Goal: Task Accomplishment & Management: Complete application form

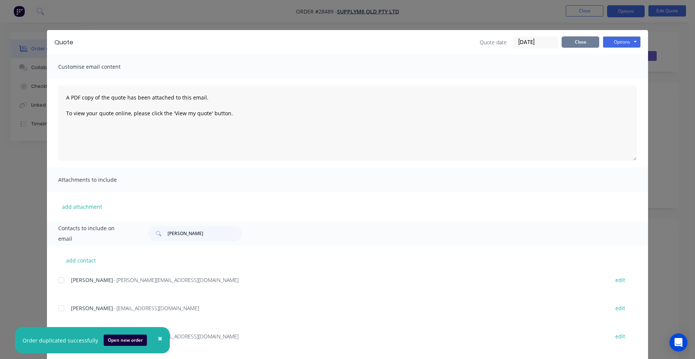
click at [571, 43] on button "Close" at bounding box center [581, 41] width 38 height 11
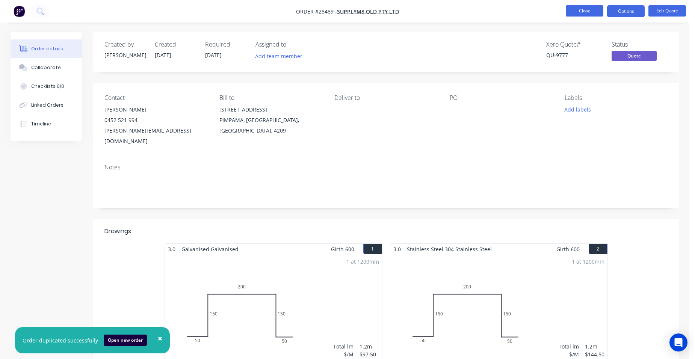
click at [579, 11] on button "Close" at bounding box center [585, 10] width 38 height 11
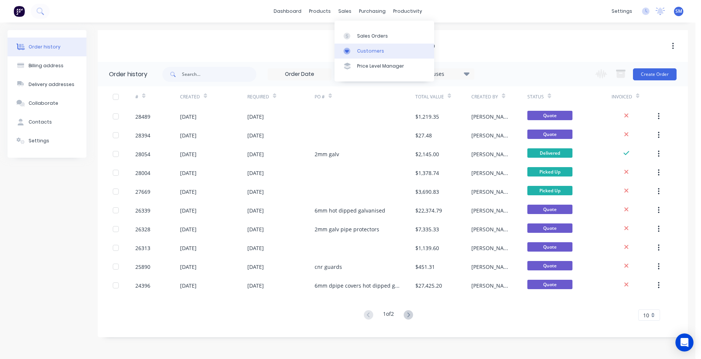
click at [368, 53] on div "Customers" at bounding box center [370, 51] width 27 height 7
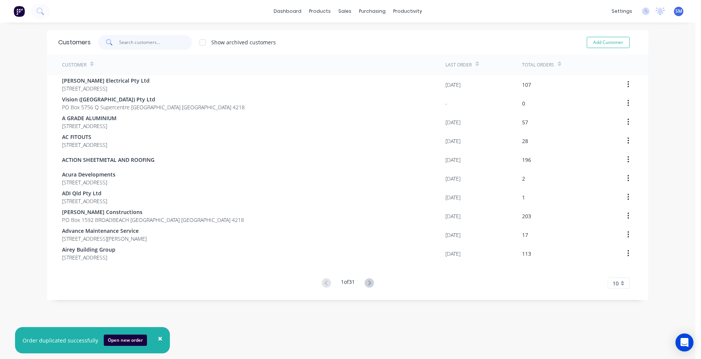
click at [158, 44] on input "text" at bounding box center [155, 42] width 73 height 15
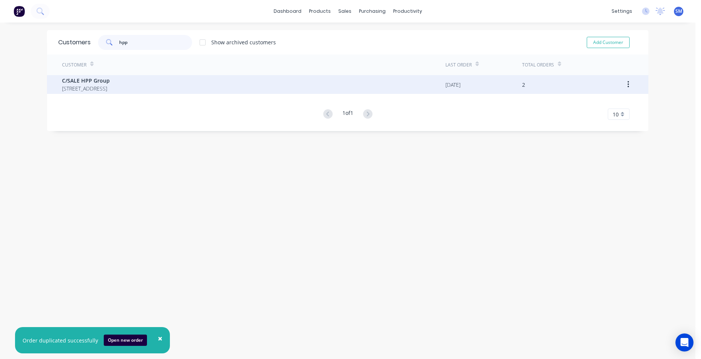
type input "hpp"
click at [110, 82] on span "C/SALE HPP Group" at bounding box center [86, 81] width 48 height 8
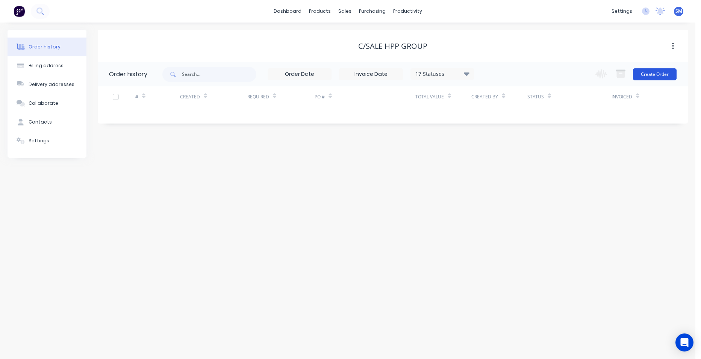
click at [650, 71] on button "Create Order" at bounding box center [655, 74] width 44 height 12
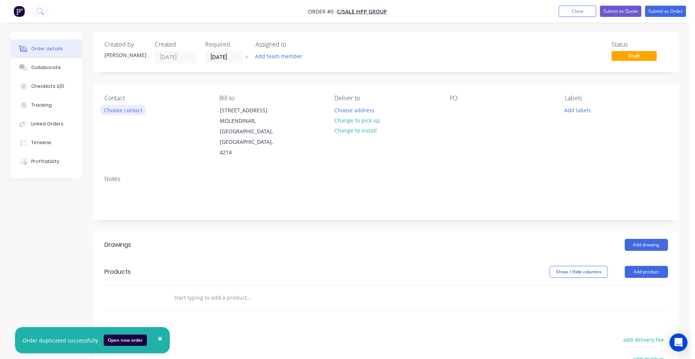
click at [127, 107] on button "Choose contact" at bounding box center [123, 110] width 46 height 10
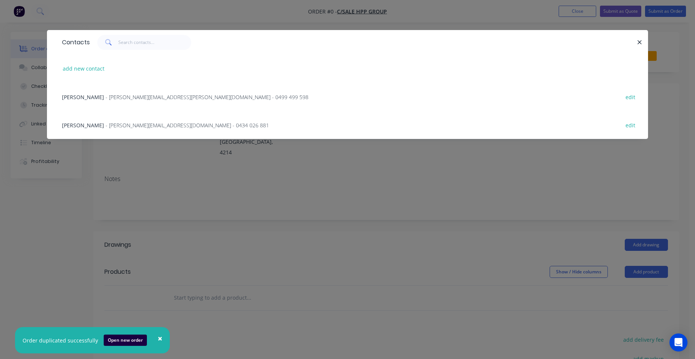
click at [143, 121] on div "[PERSON_NAME] - [PERSON_NAME][EMAIL_ADDRESS][DOMAIN_NAME] - 0434 026 881 edit" at bounding box center [347, 125] width 579 height 28
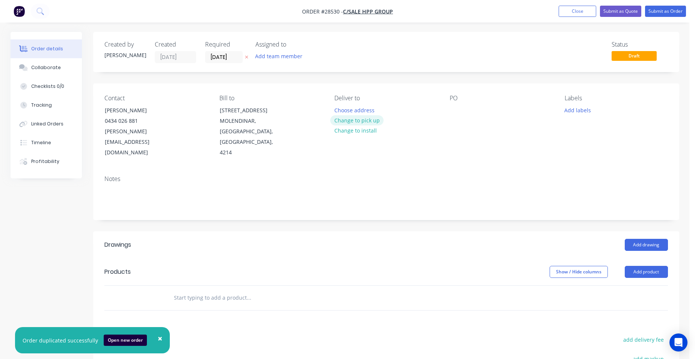
click at [373, 121] on button "Change to pick up" at bounding box center [356, 120] width 53 height 10
click at [657, 266] on button "Add product" at bounding box center [646, 272] width 43 height 12
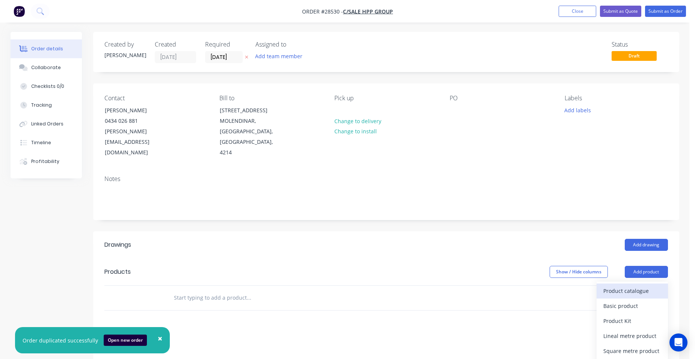
click at [646, 286] on div "Product catalogue" at bounding box center [633, 291] width 58 height 11
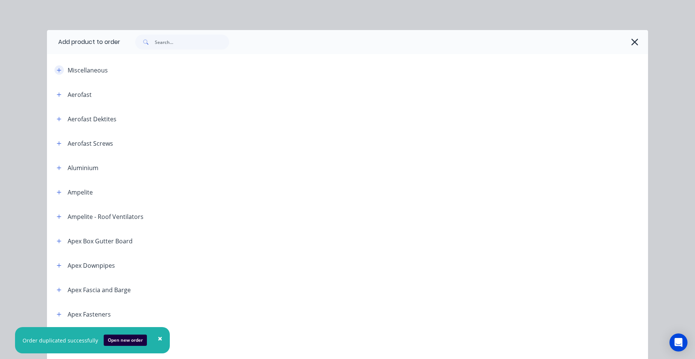
drag, startPoint x: 54, startPoint y: 69, endPoint x: 59, endPoint y: 72, distance: 6.1
click at [57, 68] on icon "button" at bounding box center [59, 70] width 5 height 5
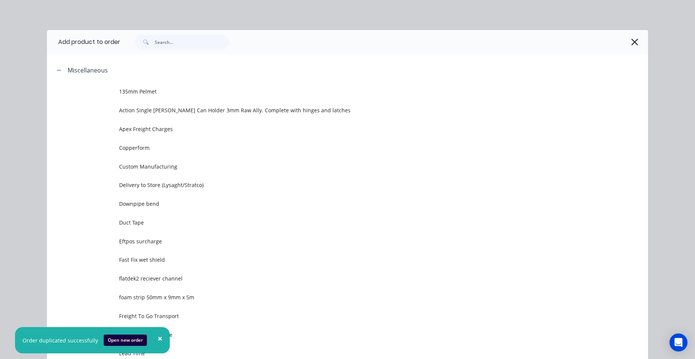
click at [190, 162] on td "Custom Manufacturing" at bounding box center [383, 166] width 529 height 19
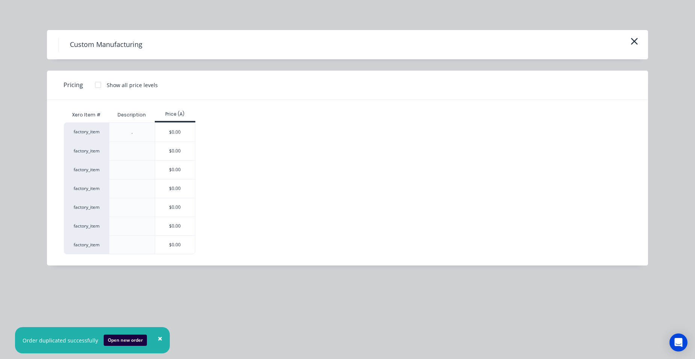
click at [174, 222] on div "$0.00" at bounding box center [175, 226] width 40 height 18
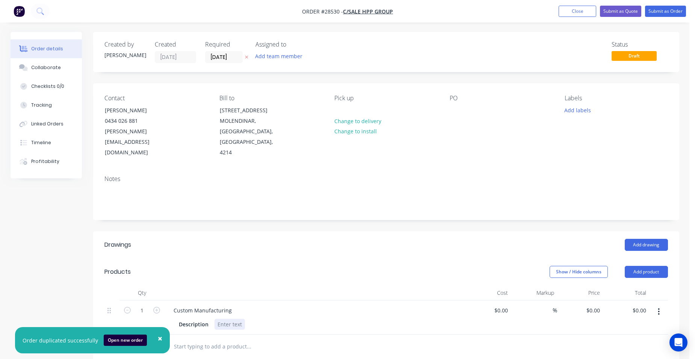
click at [223, 319] on div at bounding box center [230, 324] width 30 height 11
click at [158, 337] on span "×" at bounding box center [160, 338] width 5 height 11
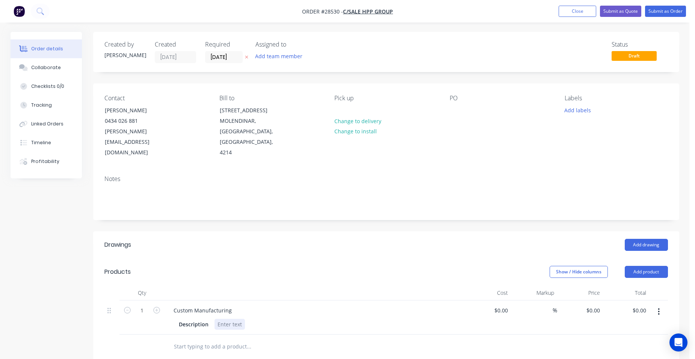
click at [219, 319] on div at bounding box center [230, 324] width 30 height 11
click at [584, 6] on button "Close" at bounding box center [578, 11] width 38 height 11
